Goal: Check status: Check status

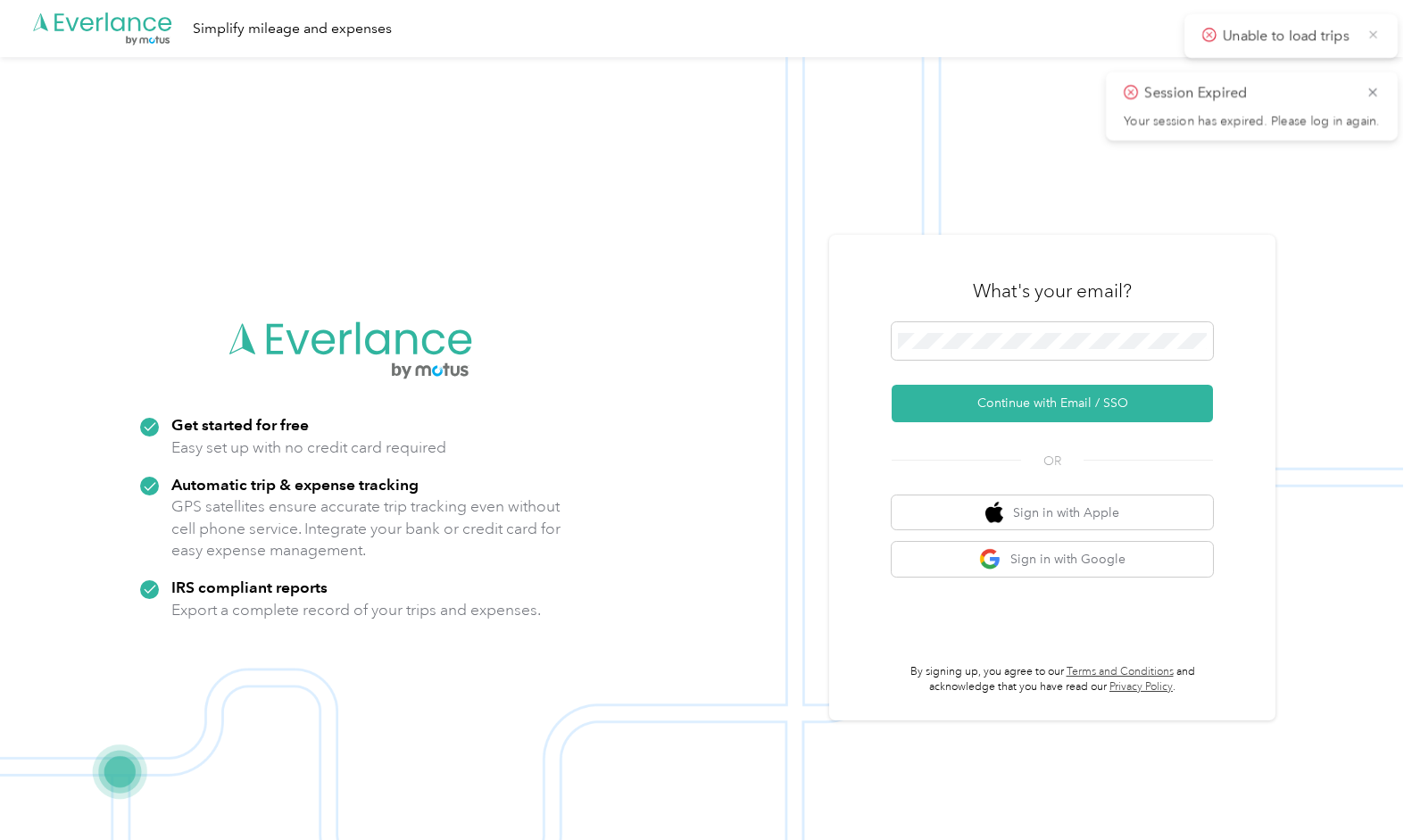
click at [908, 36] on icon at bounding box center [1373, 34] width 13 height 16
click at [908, 36] on icon at bounding box center [1372, 34] width 8 height 8
